Goal: Task Accomplishment & Management: Manage account settings

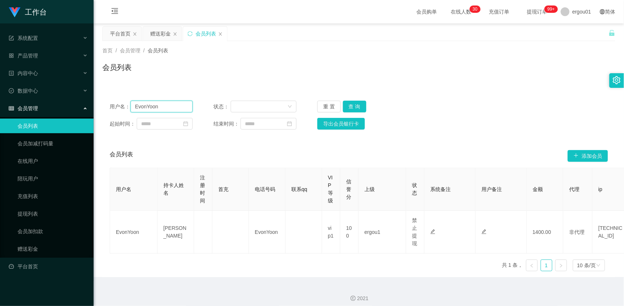
drag, startPoint x: 0, startPoint y: 0, endPoint x: 174, endPoint y: 105, distance: 203.4
click at [174, 105] on input "EvonYoon" at bounding box center [161, 106] width 62 height 12
drag, startPoint x: 161, startPoint y: 31, endPoint x: 163, endPoint y: 46, distance: 14.8
click at [161, 31] on div "赠送彩金" at bounding box center [160, 34] width 20 height 14
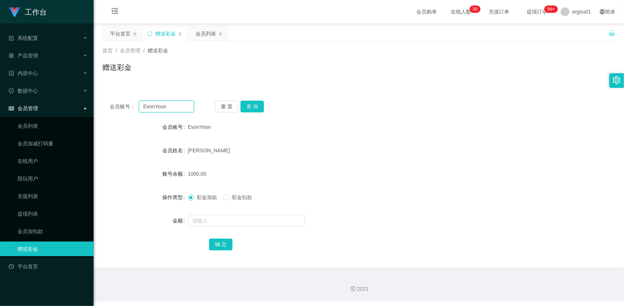
click at [160, 109] on input "EvonYoon" at bounding box center [166, 106] width 55 height 12
paste input "81288978"
type input "81288978"
drag, startPoint x: 258, startPoint y: 100, endPoint x: 257, endPoint y: 105, distance: 4.3
click at [258, 101] on button "查 询" at bounding box center [251, 106] width 23 height 12
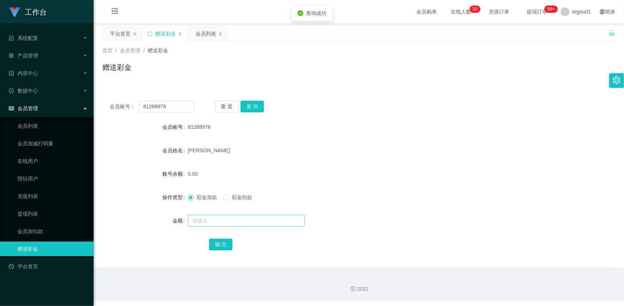
drag, startPoint x: 216, startPoint y: 203, endPoint x: 209, endPoint y: 215, distance: 14.0
click at [216, 204] on div "彩金加款 彩金扣款" at bounding box center [337, 197] width 299 height 15
click at [209, 215] on input "text" at bounding box center [246, 221] width 117 height 12
type input "4000"
click at [222, 245] on button "确 定" at bounding box center [220, 244] width 23 height 12
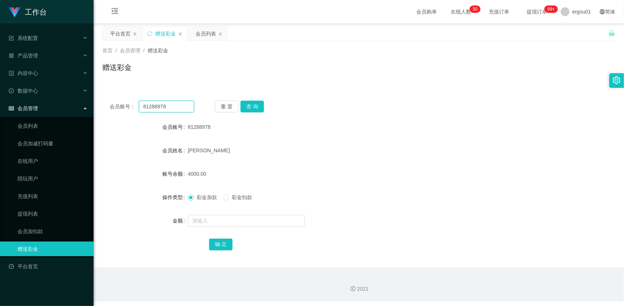
click at [180, 103] on input "81288978" at bounding box center [166, 106] width 55 height 12
drag, startPoint x: 249, startPoint y: 109, endPoint x: 242, endPoint y: 141, distance: 33.3
click at [249, 109] on button "查 询" at bounding box center [251, 106] width 23 height 12
click at [234, 223] on input "text" at bounding box center [246, 221] width 117 height 12
type input "10"
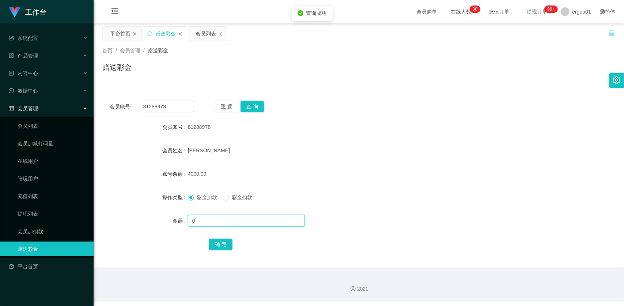
click at [217, 218] on input "0" at bounding box center [246, 221] width 117 height 12
drag, startPoint x: 228, startPoint y: 225, endPoint x: 140, endPoint y: 214, distance: 89.2
click at [141, 214] on div "金额 0" at bounding box center [358, 220] width 513 height 15
type input "1000"
click at [222, 242] on button "确 定" at bounding box center [220, 244] width 23 height 12
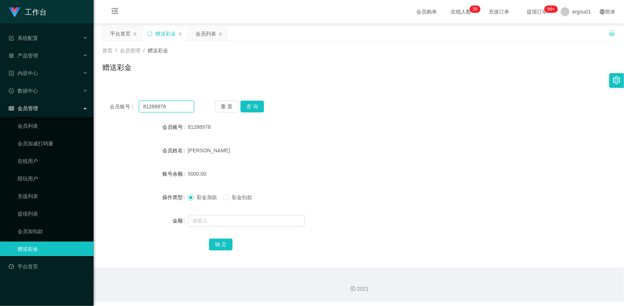
click at [183, 106] on input "81288978" at bounding box center [166, 106] width 55 height 12
paste input "8876616"
type input "88876616"
click at [261, 104] on button "查 询" at bounding box center [251, 106] width 23 height 12
click at [224, 227] on div at bounding box center [337, 220] width 299 height 15
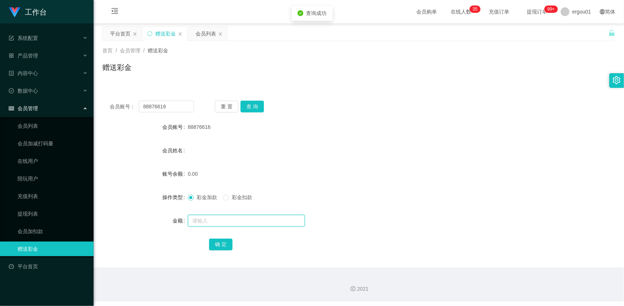
click at [238, 222] on input "text" at bounding box center [246, 221] width 117 height 12
type input "100"
drag, startPoint x: 221, startPoint y: 244, endPoint x: 239, endPoint y: 231, distance: 22.2
click at [221, 244] on button "确 定" at bounding box center [220, 244] width 23 height 12
click at [42, 108] on div "会员管理" at bounding box center [47, 108] width 94 height 15
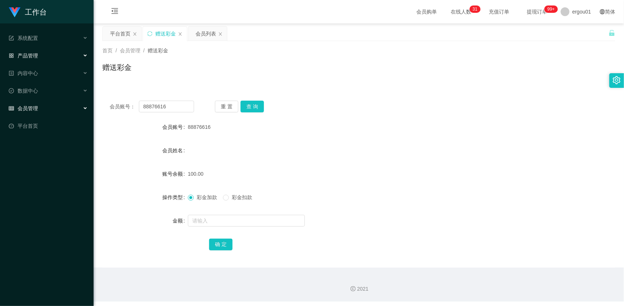
click at [49, 55] on div "产品管理" at bounding box center [47, 55] width 94 height 15
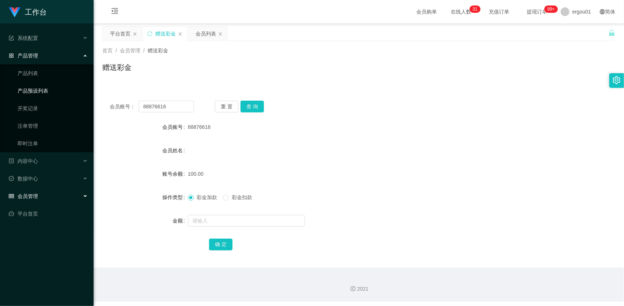
click at [39, 92] on link "产品预设列表" at bounding box center [53, 90] width 70 height 15
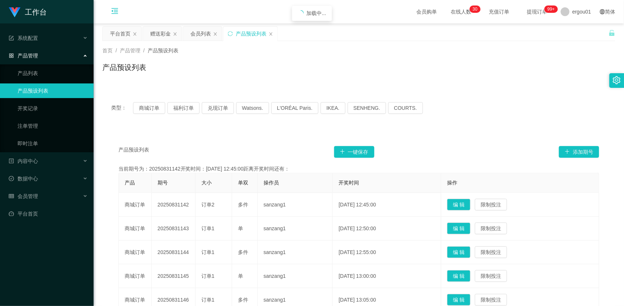
click at [111, 9] on icon "图标: menu-fold" at bounding box center [114, 11] width 25 height 23
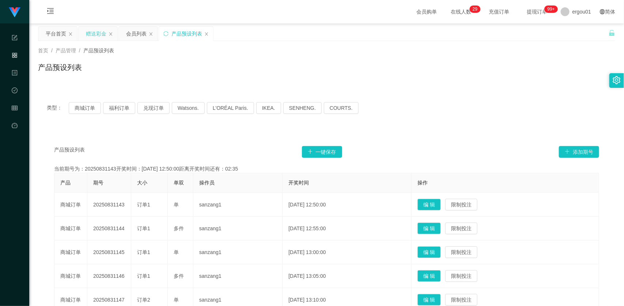
click at [94, 32] on div "赠送彩金" at bounding box center [96, 34] width 20 height 14
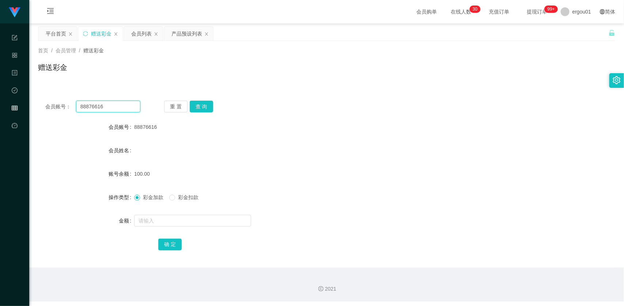
click at [120, 103] on input "88876616" at bounding box center [108, 106] width 64 height 12
drag, startPoint x: 206, startPoint y: 105, endPoint x: 206, endPoint y: 117, distance: 12.4
click at [206, 105] on button "查 询" at bounding box center [201, 106] width 23 height 12
drag, startPoint x: 173, startPoint y: 214, endPoint x: 178, endPoint y: 214, distance: 5.1
click at [173, 215] on input "text" at bounding box center [192, 221] width 117 height 12
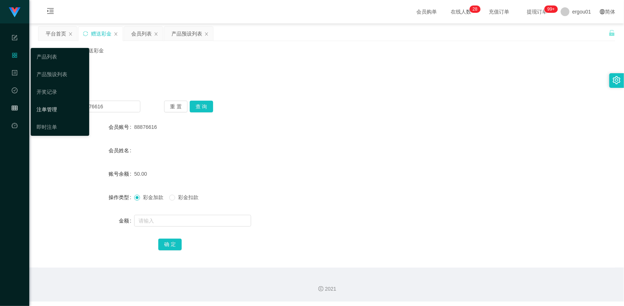
click at [42, 109] on link "注单管理" at bounding box center [60, 109] width 47 height 15
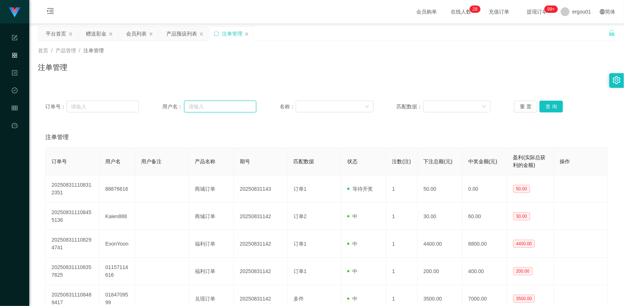
click at [227, 111] on input "text" at bounding box center [220, 106] width 72 height 12
paste input "88876616"
type input "88876616"
click at [554, 107] on button "查 询" at bounding box center [550, 106] width 23 height 12
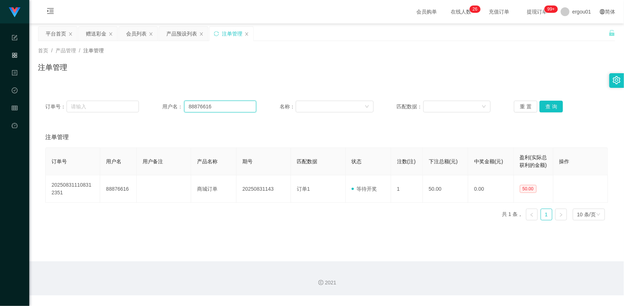
click at [227, 101] on input "88876616" at bounding box center [220, 106] width 72 height 12
click at [551, 101] on button "查 询" at bounding box center [550, 106] width 23 height 12
click at [92, 36] on div "赠送彩金" at bounding box center [96, 34] width 20 height 14
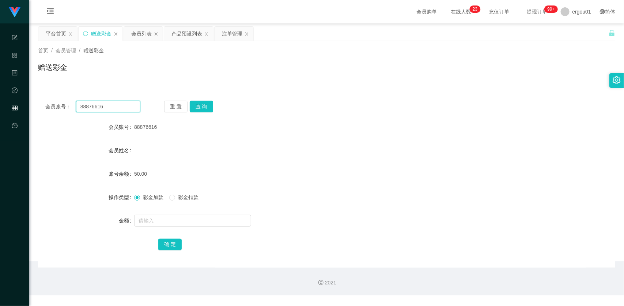
click at [110, 103] on input "88876616" at bounding box center [108, 106] width 64 height 12
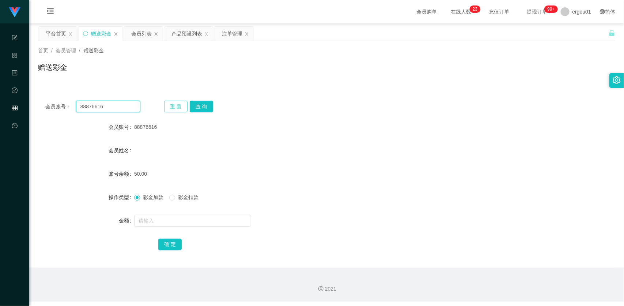
paste input "Hocklai1988"
type input "Hocklai1988"
click at [179, 102] on button "重 置" at bounding box center [175, 106] width 23 height 12
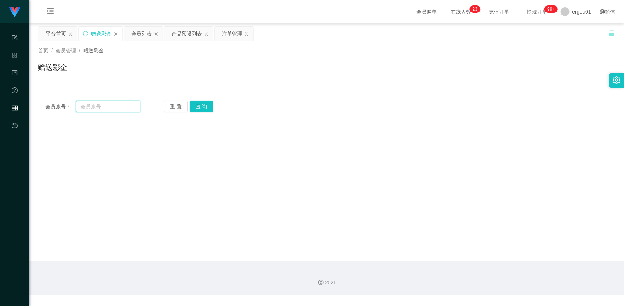
click at [123, 106] on input "text" at bounding box center [108, 106] width 64 height 12
paste input "Hocklai1988"
type input "Hocklai1988"
drag, startPoint x: 201, startPoint y: 105, endPoint x: 197, endPoint y: 127, distance: 22.8
click at [201, 105] on button "查 询" at bounding box center [201, 106] width 23 height 12
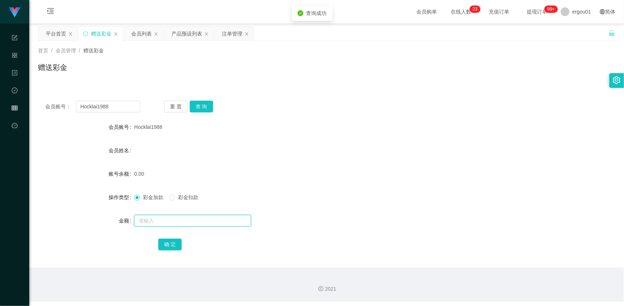
click at [141, 220] on input "text" at bounding box center [192, 221] width 117 height 12
type input "100"
drag, startPoint x: 168, startPoint y: 242, endPoint x: 199, endPoint y: 233, distance: 32.3
click at [168, 242] on button "确 定" at bounding box center [169, 244] width 23 height 12
click at [189, 32] on div "产品预设列表" at bounding box center [186, 34] width 31 height 14
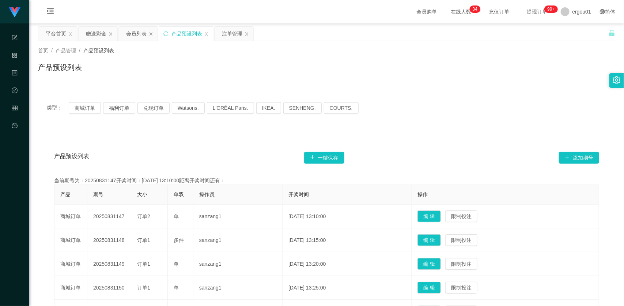
click at [470, 95] on div "类型： 商城订单 福利订单 兑现订单 Watsons. L'ORÉAL Paris. IKEA. [GEOGRAPHIC_DATA]. COURTS." at bounding box center [326, 107] width 577 height 29
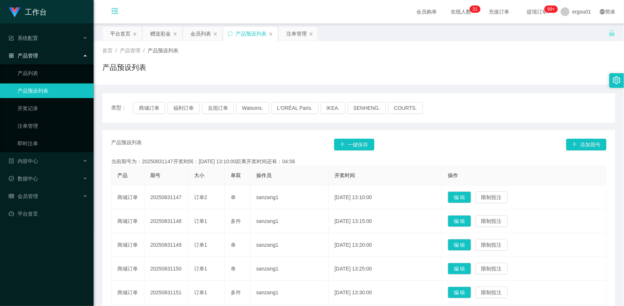
click at [110, 11] on icon "图标: menu-fold" at bounding box center [114, 11] width 25 height 23
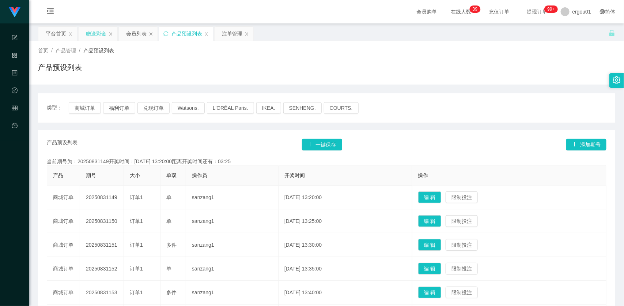
click at [92, 30] on div "赠送彩金" at bounding box center [96, 34] width 20 height 14
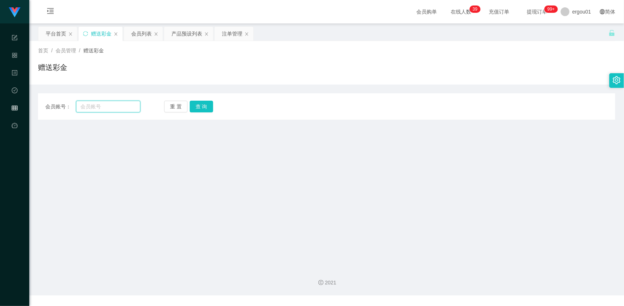
click at [97, 110] on input "text" at bounding box center [108, 106] width 64 height 12
paste input "86609690"
type input "86609690"
click at [201, 109] on button "查 询" at bounding box center [201, 106] width 23 height 12
click at [118, 108] on input "86609690" at bounding box center [108, 106] width 64 height 12
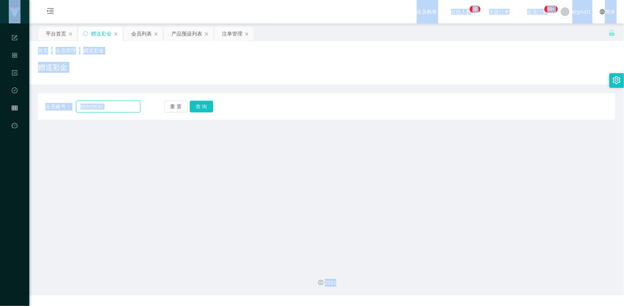
click at [119, 106] on input "86609690" at bounding box center [108, 106] width 64 height 12
click at [102, 168] on main "关闭左侧 关闭右侧 关闭其它 刷新页面 平台首页 赠送彩金 会员列表 产品预设列表 注单管理 首页 / 会员管理 / 赠送彩金 / 赠送彩金 会员账号： 86…" at bounding box center [326, 142] width 595 height 238
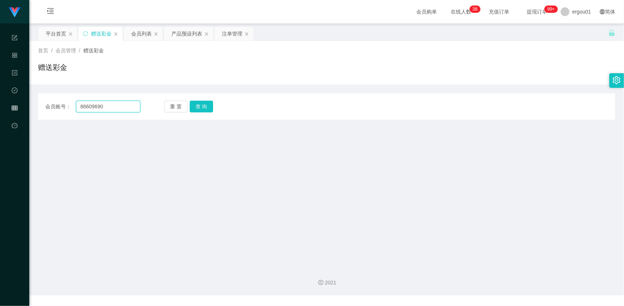
click at [124, 105] on input "86609690" at bounding box center [108, 106] width 64 height 12
paste input "Hocklai1988"
type input "Hocklai1988"
click at [205, 111] on button "查 询" at bounding box center [201, 106] width 23 height 12
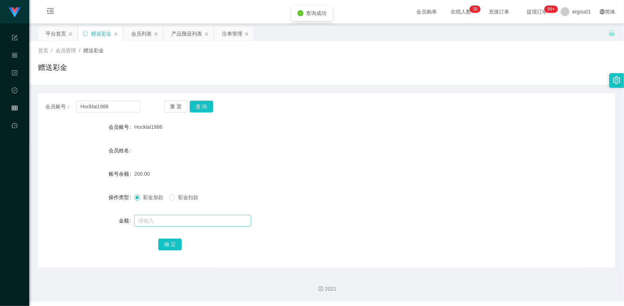
drag, startPoint x: 185, startPoint y: 190, endPoint x: 169, endPoint y: 222, distance: 35.3
click at [185, 190] on div "彩金加款 彩金扣款" at bounding box center [302, 197] width 337 height 15
click at [177, 202] on div "彩金加款 彩金扣款" at bounding box center [302, 197] width 337 height 15
click at [180, 200] on span "彩金扣款" at bounding box center [188, 197] width 26 height 6
click at [181, 213] on div at bounding box center [302, 220] width 337 height 15
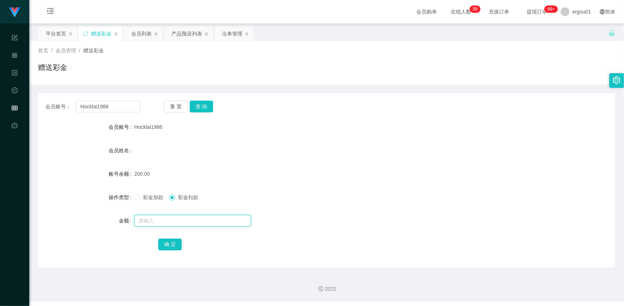
click at [181, 220] on input "text" at bounding box center [192, 221] width 117 height 12
type input "50"
click at [172, 242] on button "确 定" at bounding box center [169, 244] width 23 height 12
drag, startPoint x: 130, startPoint y: 114, endPoint x: 132, endPoint y: 105, distance: 9.7
click at [131, 109] on div "会员账号： Hocklai1988 重 置 查 询 会员账号 Hocklai1988 会员姓名 账号余额 150.00 操作类型 彩金加款 彩金扣款 金额 确…" at bounding box center [326, 180] width 577 height 174
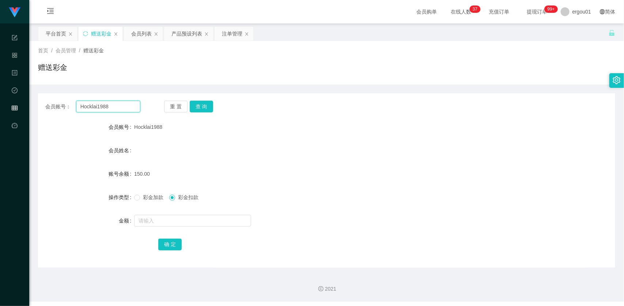
click at [132, 105] on input "Hocklai1988" at bounding box center [108, 106] width 64 height 12
paste input "88035329"
type input "88035329"
click at [204, 103] on button "查 询" at bounding box center [201, 106] width 23 height 12
drag, startPoint x: 170, startPoint y: 213, endPoint x: 167, endPoint y: 225, distance: 12.1
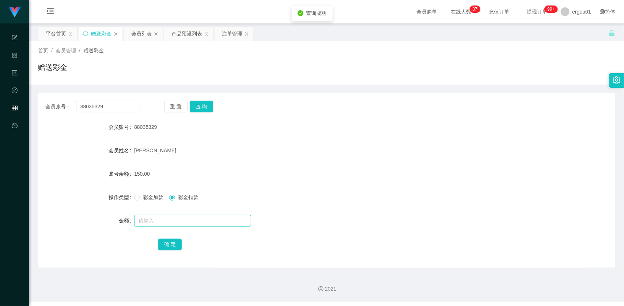
click at [169, 213] on div at bounding box center [302, 220] width 337 height 15
click at [167, 229] on form "会员账号 88035329 会员姓名 Leyden Xuan 账号余额 150.00 操作类型 彩金加款 彩金扣款 金额 确 定" at bounding box center [326, 186] width 577 height 132
click at [172, 219] on input "text" at bounding box center [192, 221] width 117 height 12
type input "150"
click at [171, 245] on button "确 定" at bounding box center [169, 244] width 23 height 12
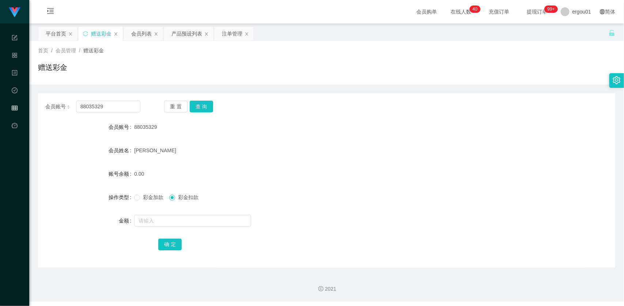
click at [138, 35] on div "会员列表" at bounding box center [141, 34] width 20 height 14
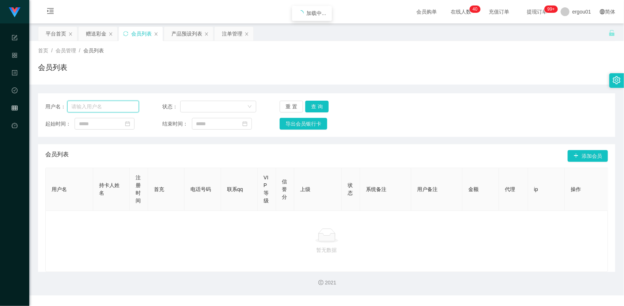
click at [112, 104] on input "text" at bounding box center [103, 106] width 72 height 12
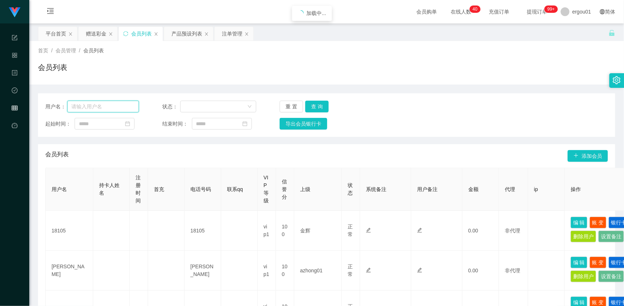
paste input "88035329"
type input "88035329"
click at [314, 103] on button "查 询" at bounding box center [316, 106] width 23 height 12
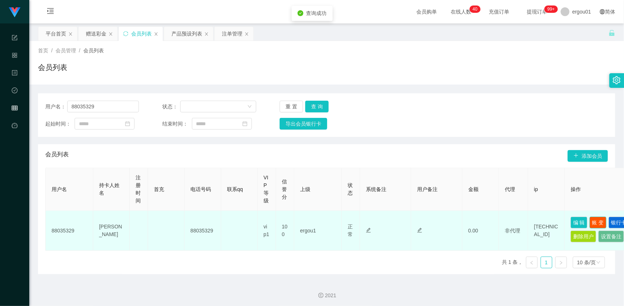
click at [593, 222] on button "账 变" at bounding box center [597, 222] width 17 height 12
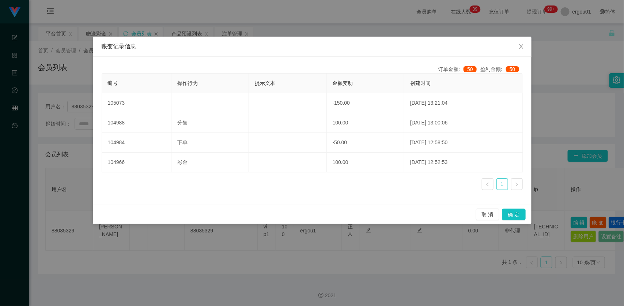
click at [587, 257] on div "账变记录信息 订单金额: 50 盈利金额: 50 编号 操作行为 提示文本 金额变动 创建时间 105073 -150.00 2025-08-31 13:21…" at bounding box center [312, 153] width 624 height 306
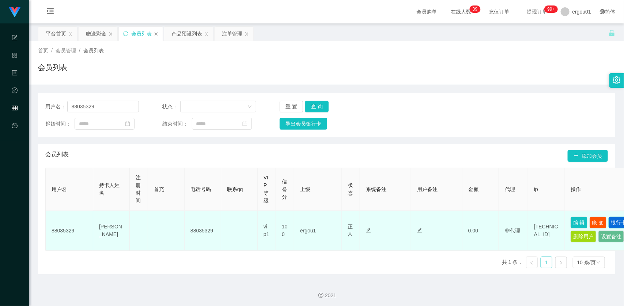
click at [608, 228] on button "银行卡" at bounding box center [618, 222] width 20 height 12
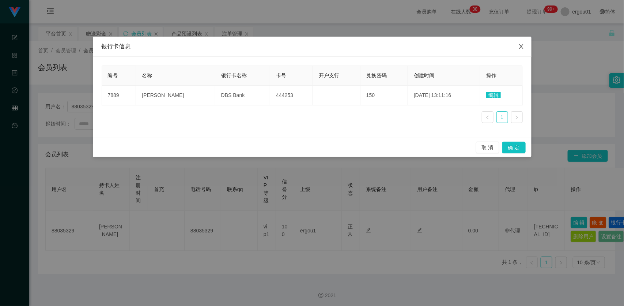
click at [516, 45] on span "Close" at bounding box center [521, 47] width 20 height 20
